Goal: Transaction & Acquisition: Download file/media

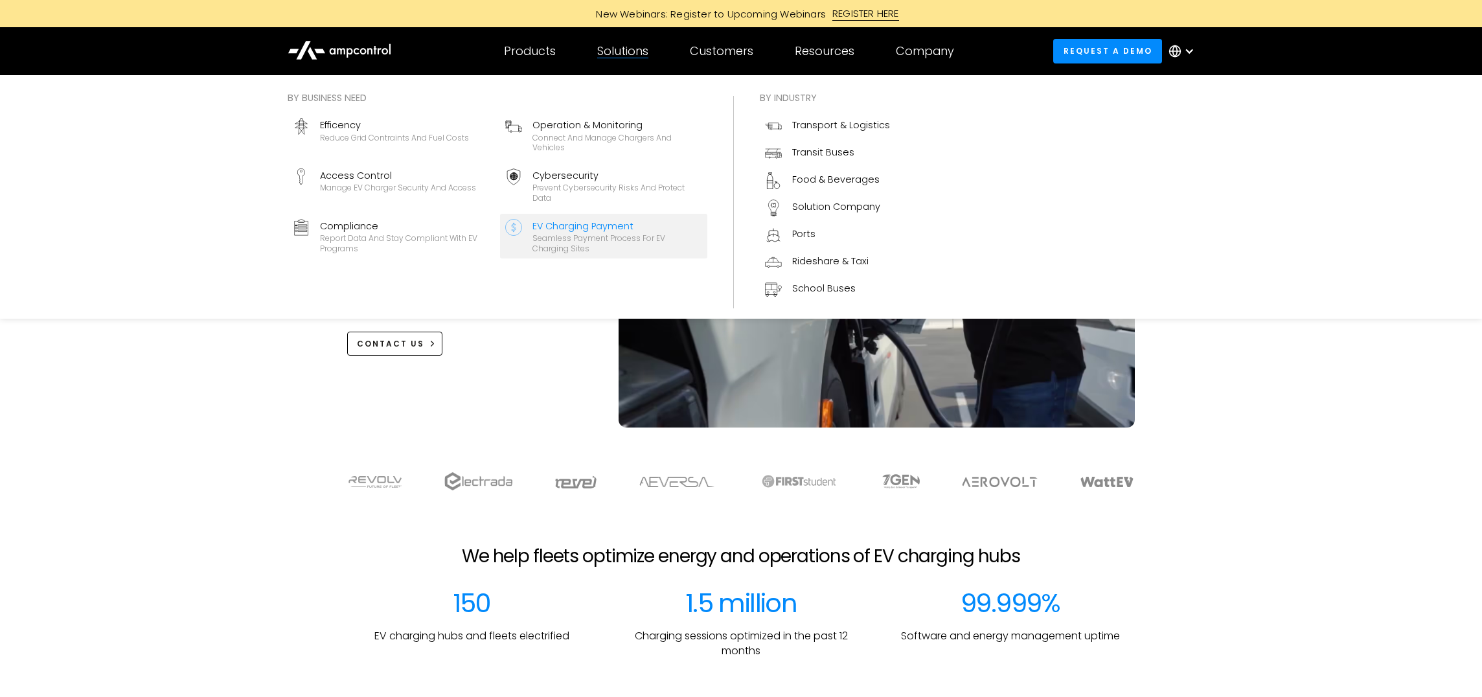
click at [641, 229] on div "EV Charging Payment" at bounding box center [618, 226] width 170 height 14
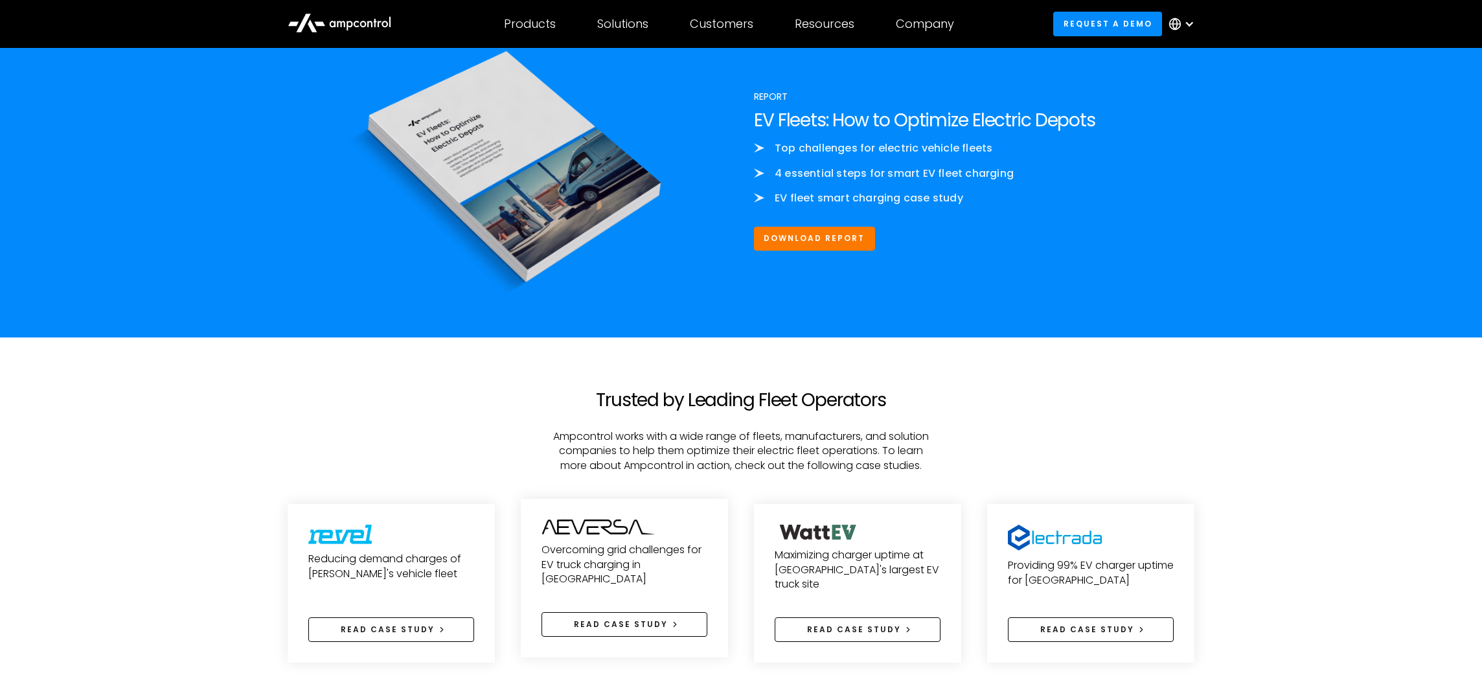
scroll to position [3932, 0]
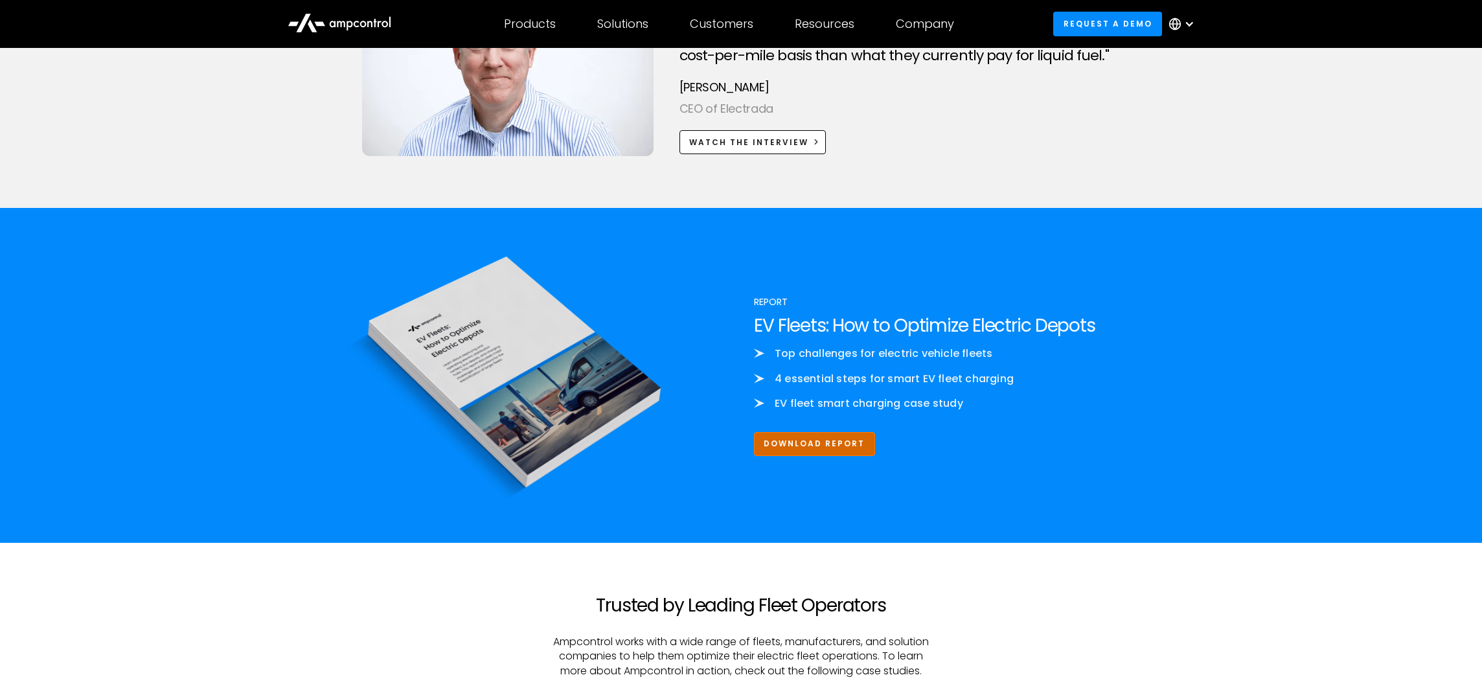
click at [850, 446] on link "Download Report" at bounding box center [814, 444] width 121 height 24
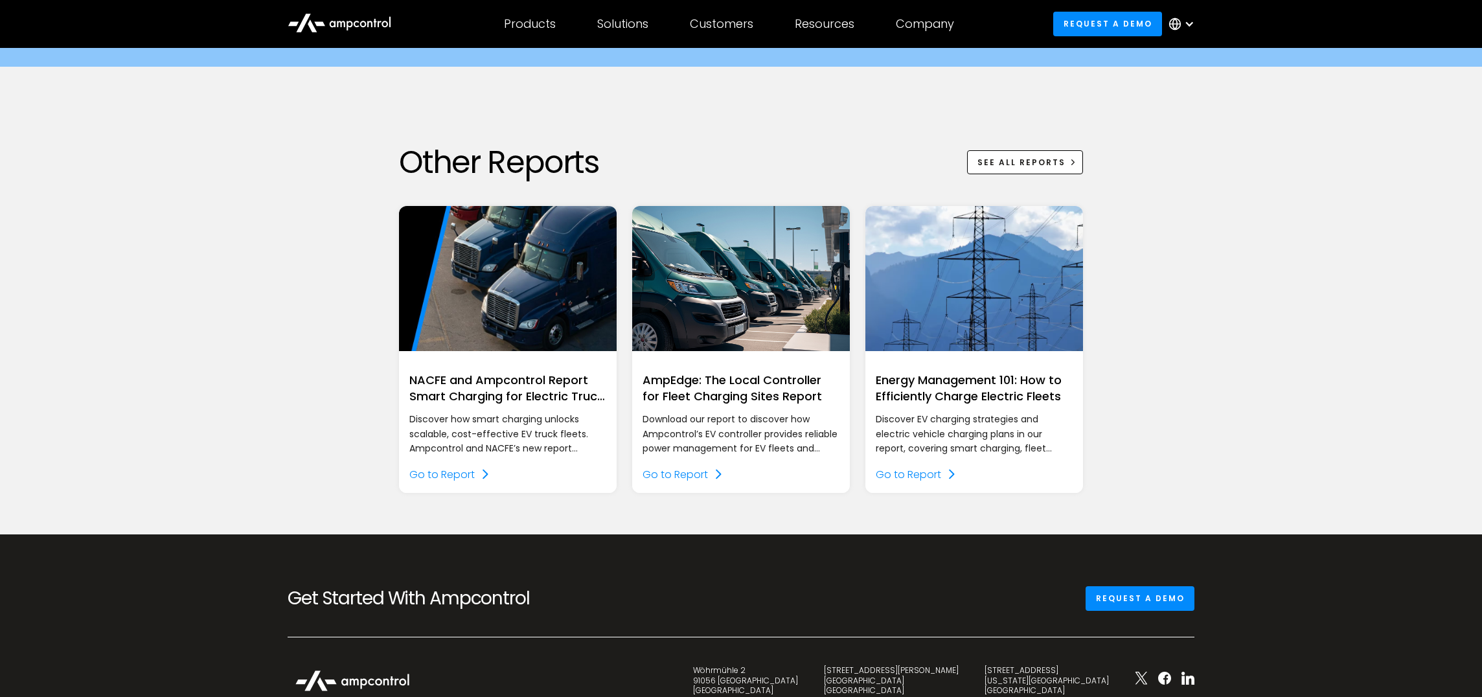
scroll to position [1436, 0]
